Goal: Check status: Check status

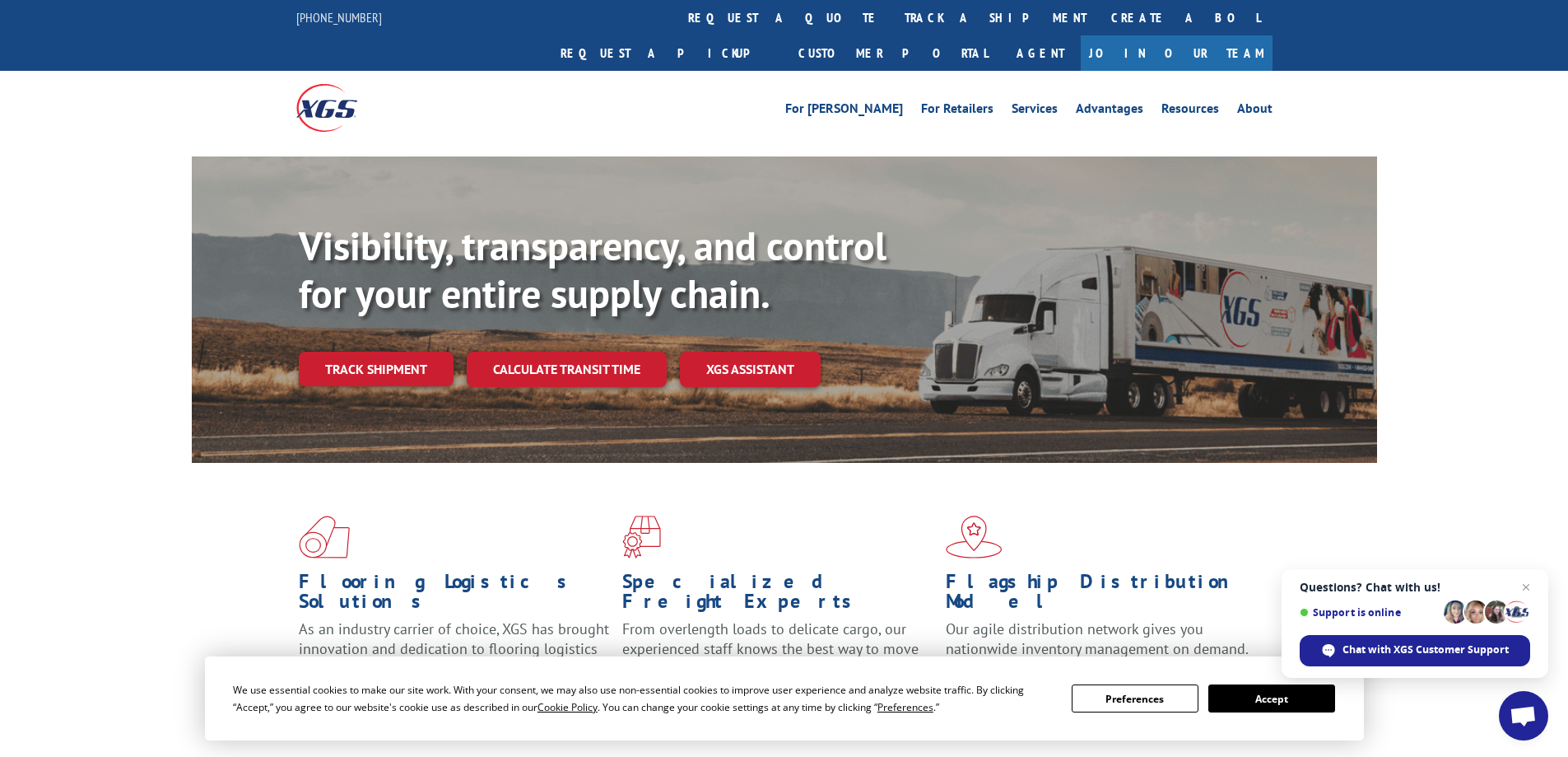
click at [1407, 71] on div "For [PERSON_NAME] For Retailers Services Advantages Resources About For [PERSON…" at bounding box center [784, 108] width 1568 height 73
click at [1001, 36] on link "Customer Portal" at bounding box center [893, 53] width 214 height 36
click at [892, 20] on link "track a shipment" at bounding box center [995, 17] width 207 height 36
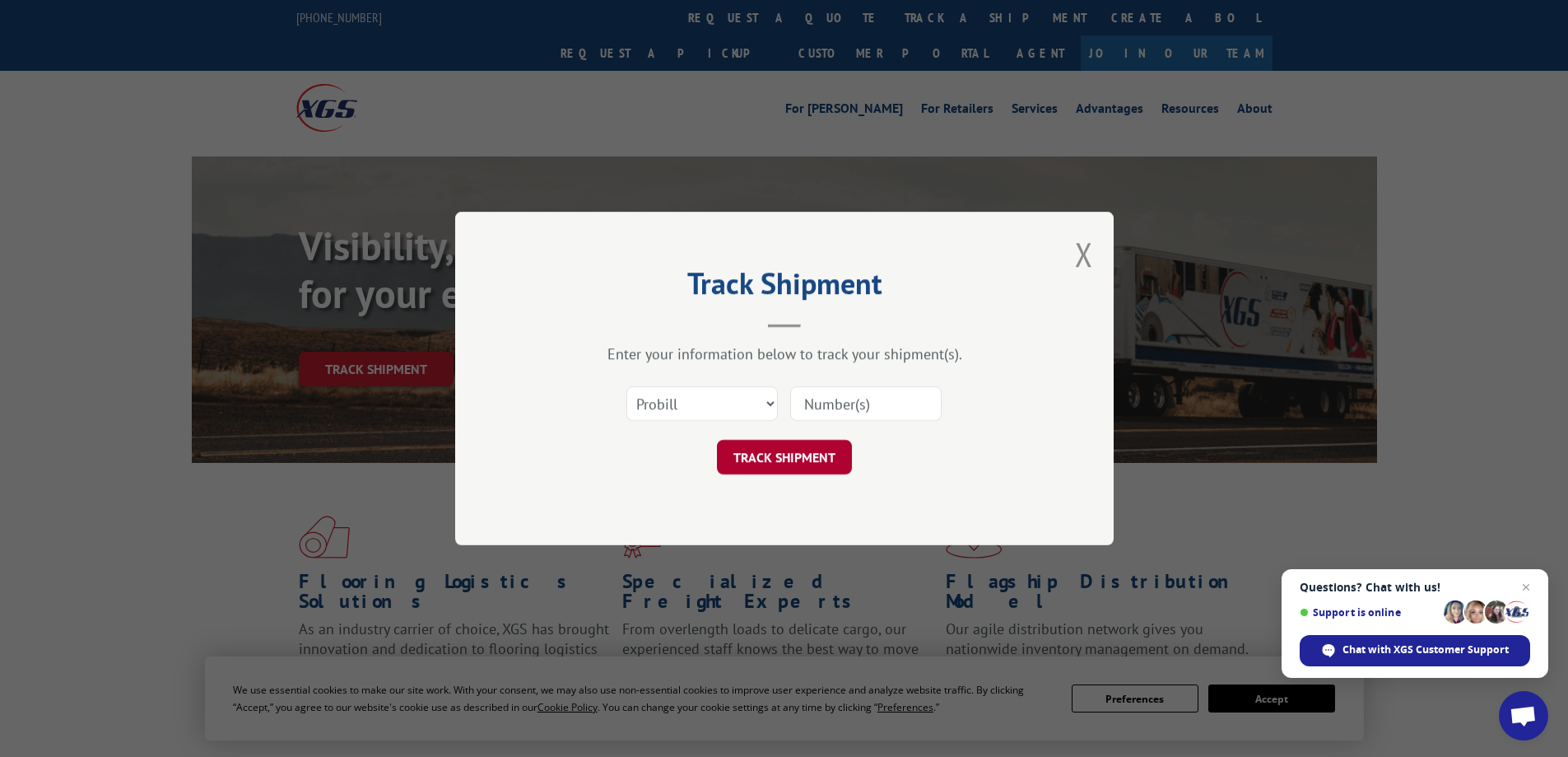
click at [800, 471] on button "TRACK SHIPMENT" at bounding box center [784, 457] width 135 height 35
click at [769, 400] on select "Select category... Probill BOL PO" at bounding box center [702, 404] width 152 height 35
select select "bol"
click at [627, 386] on select "Select category... Probill BOL PO" at bounding box center [702, 404] width 152 height 35
click at [834, 409] on input at bounding box center [866, 404] width 152 height 35
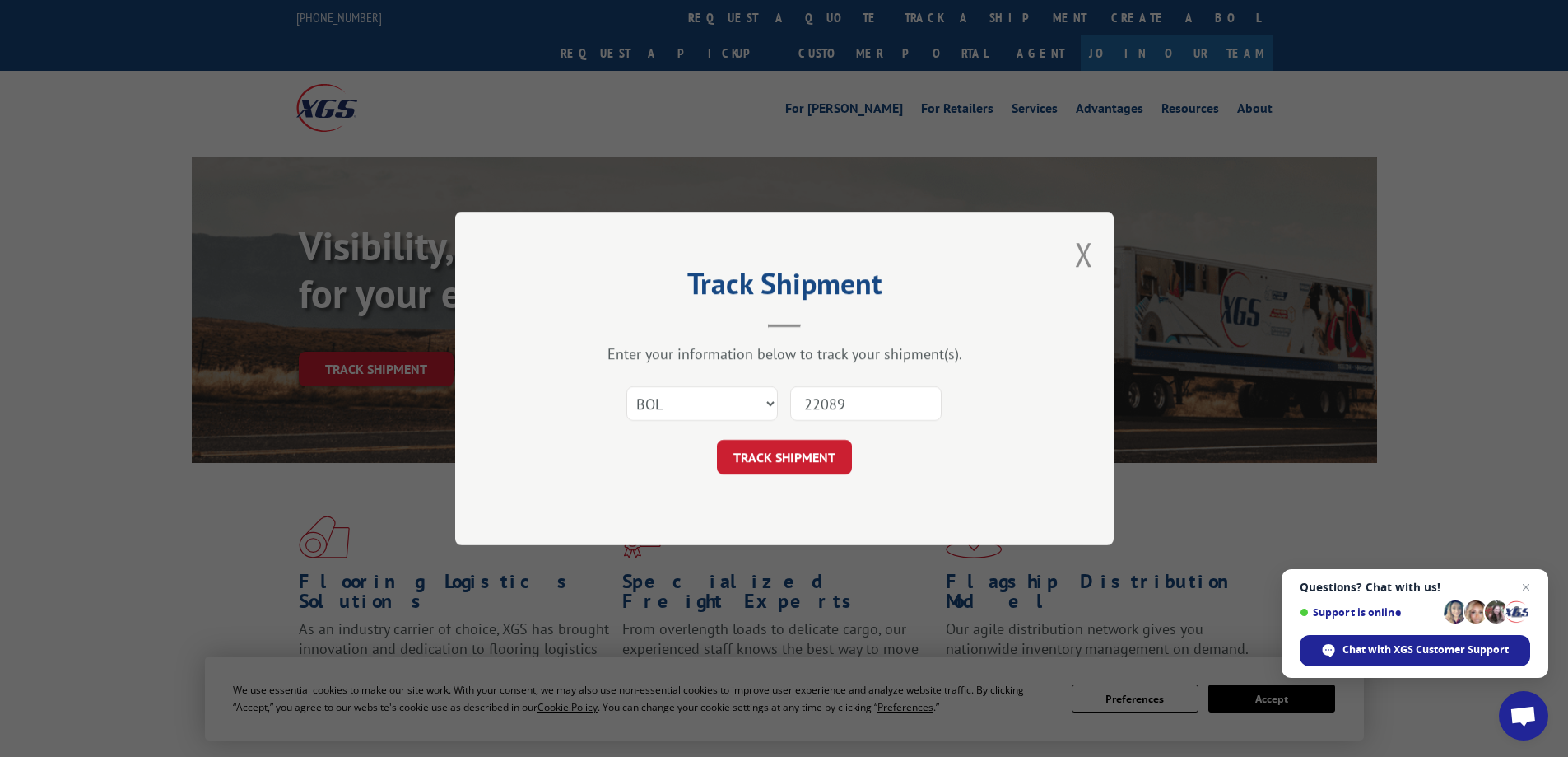
type input "220891"
click button "TRACK SHIPMENT" at bounding box center [784, 457] width 135 height 35
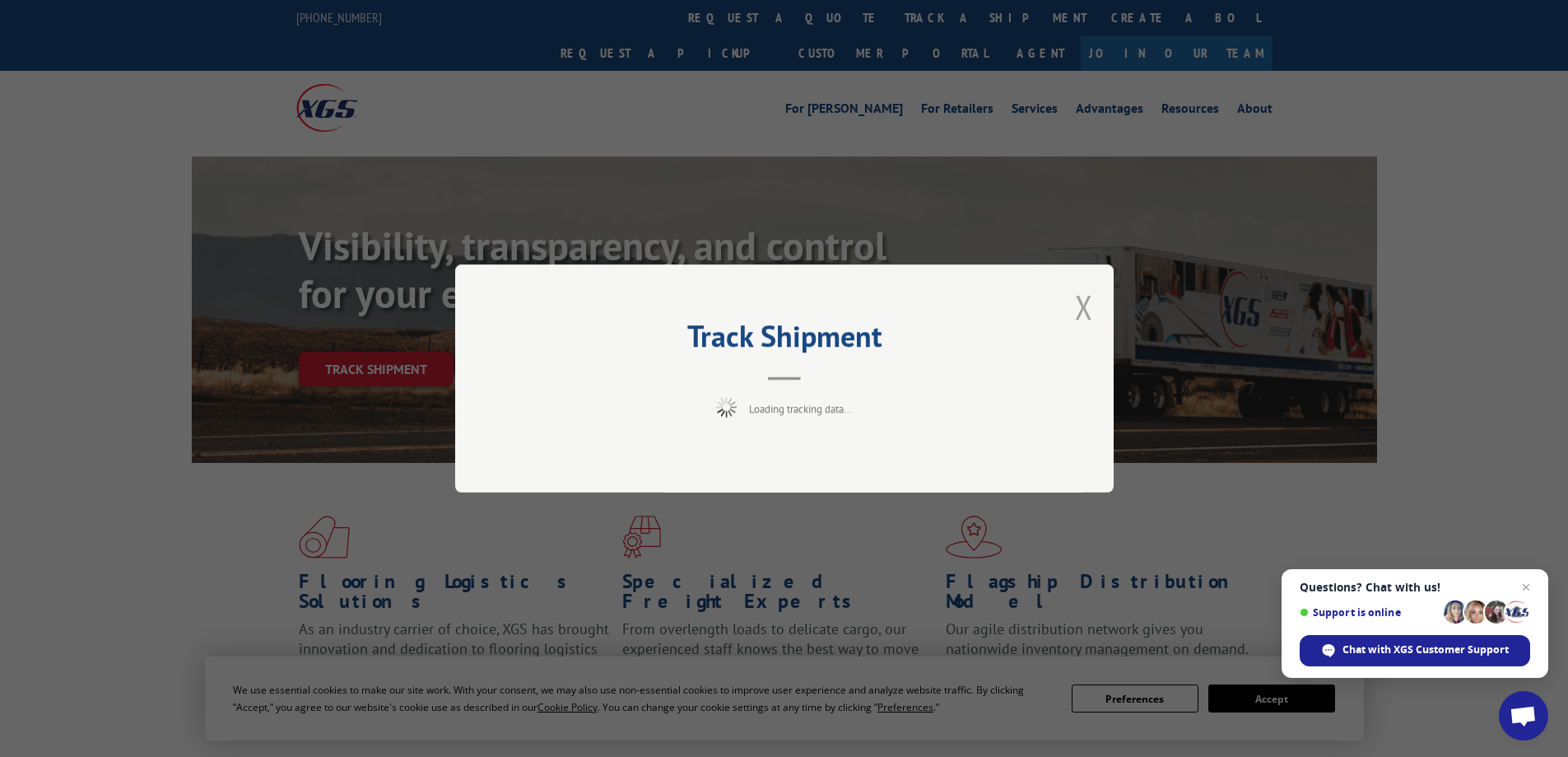
click at [1082, 306] on div "Track Shipment Loading tracking data..." at bounding box center [784, 378] width 659 height 228
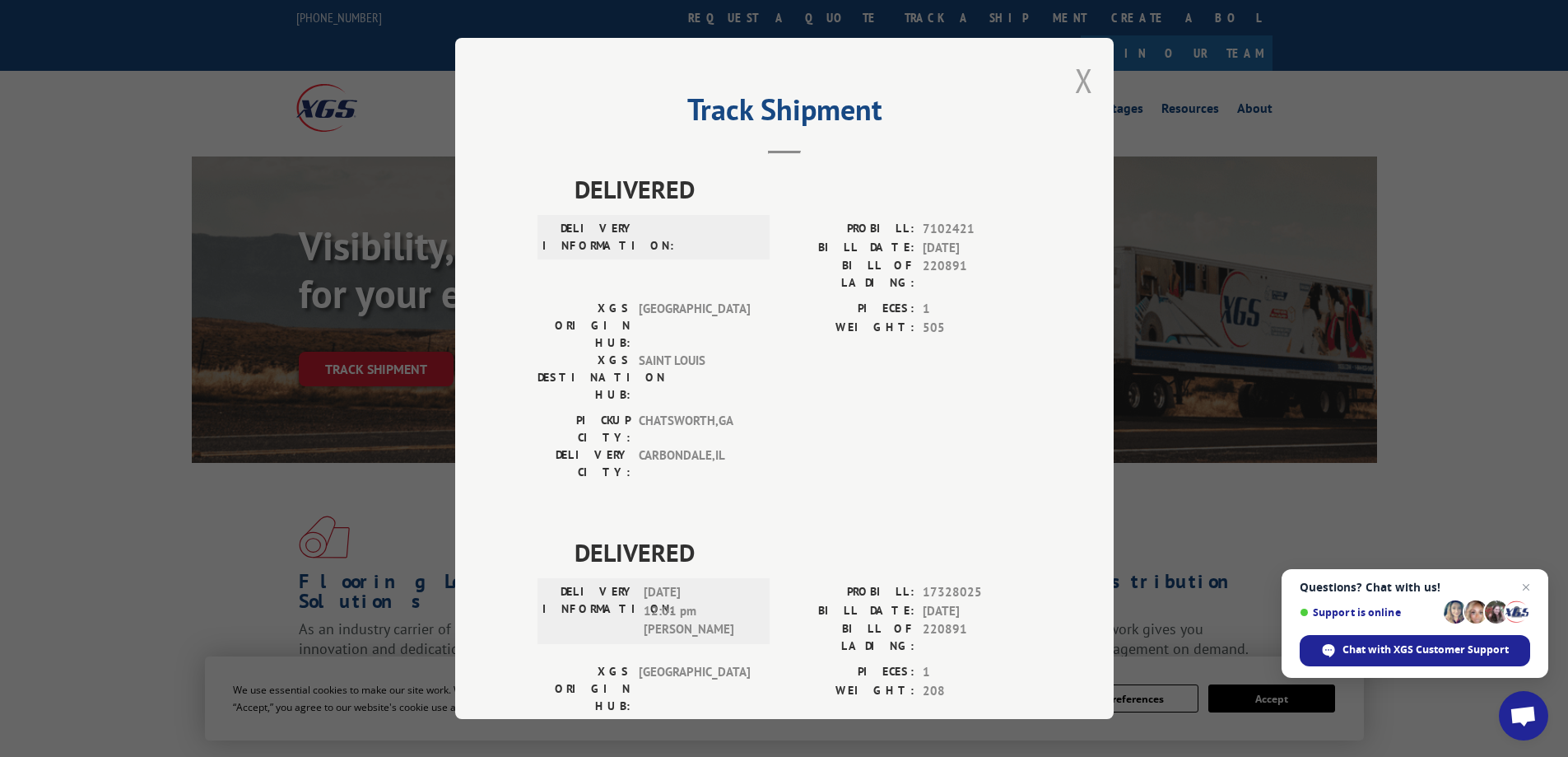
click at [1076, 76] on button "Close modal" at bounding box center [1084, 80] width 18 height 43
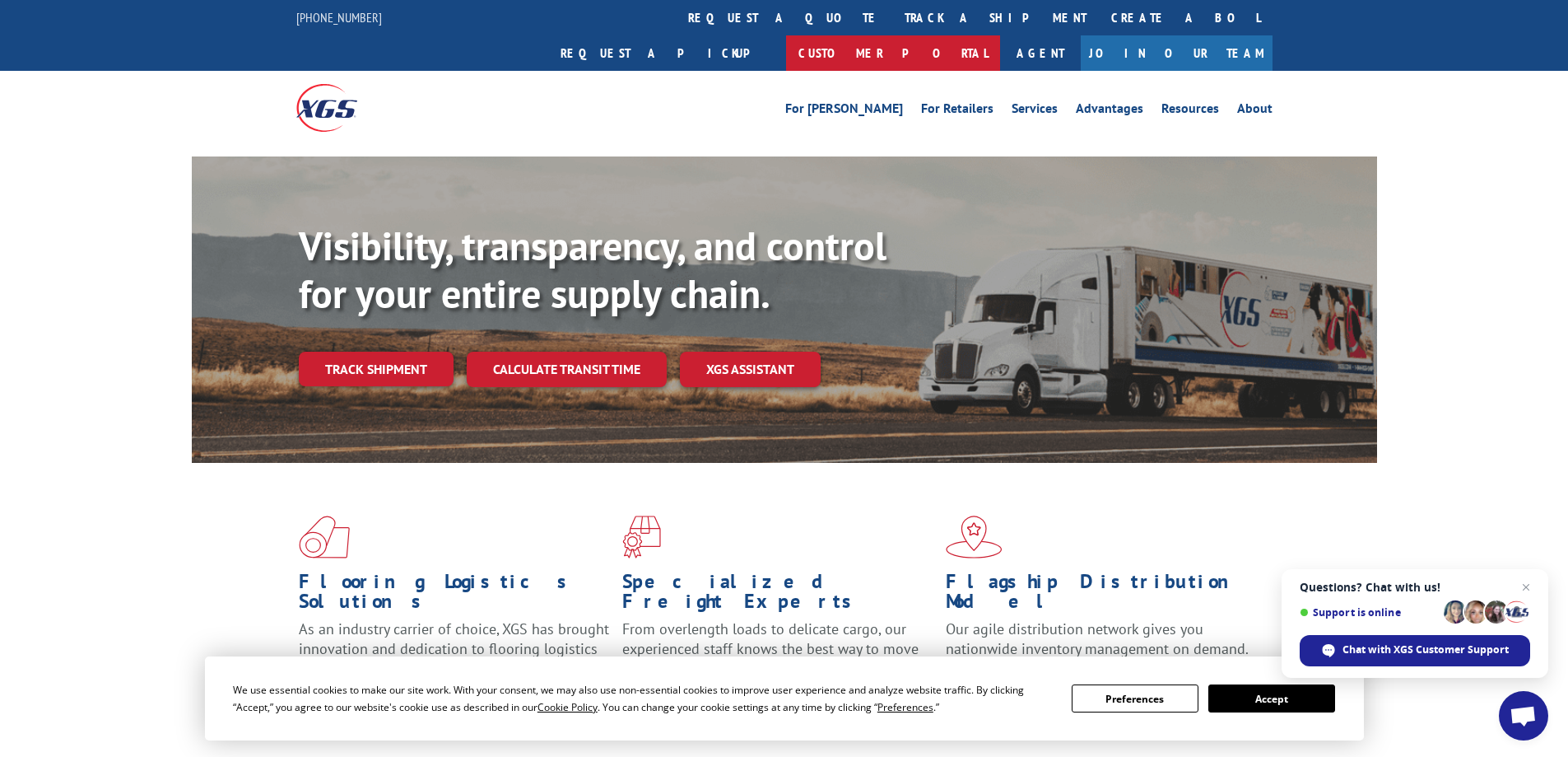
click at [1001, 36] on link "Customer Portal" at bounding box center [893, 53] width 214 height 36
